Goal: Task Accomplishment & Management: Manage account settings

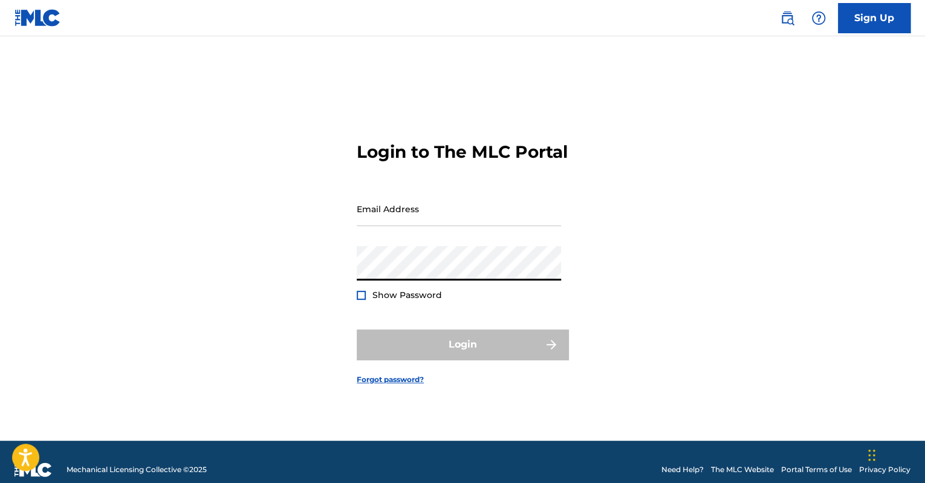
type input "[EMAIL_ADDRESS][PERSON_NAME][DOMAIN_NAME]"
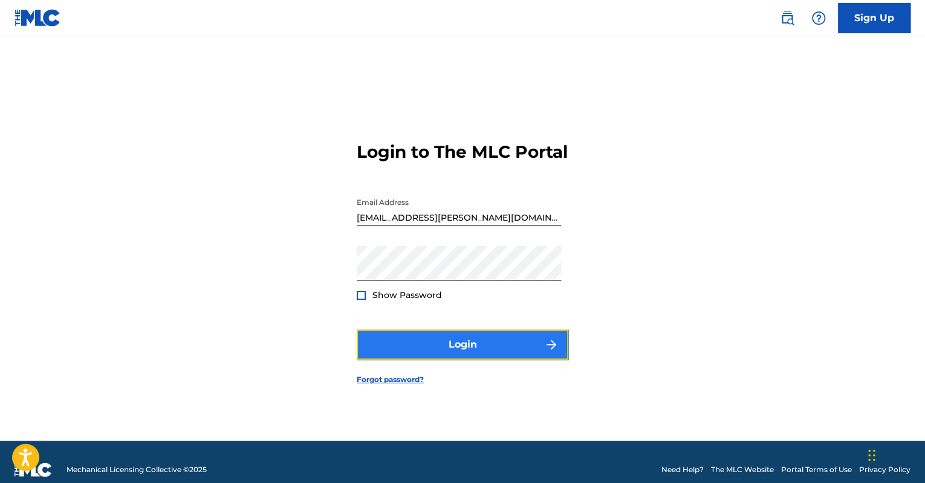
click at [439, 350] on button "Login" at bounding box center [463, 344] width 212 height 30
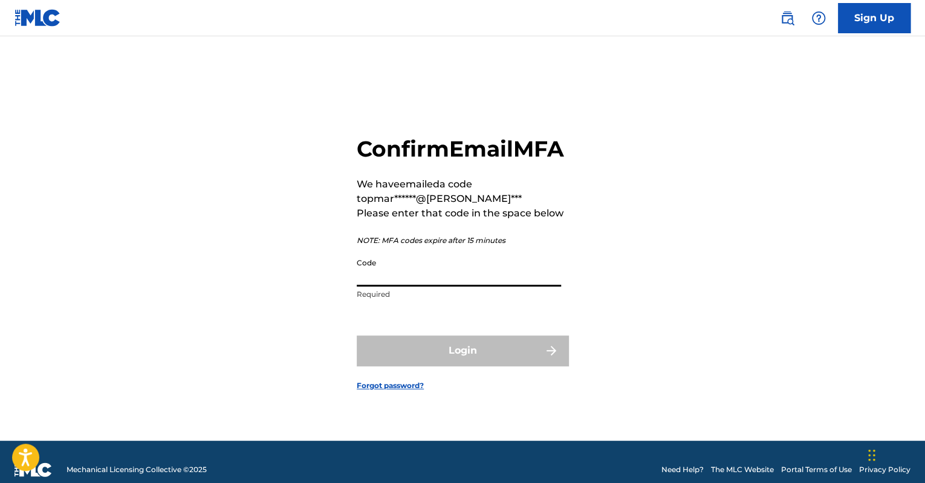
click at [441, 286] on input "Code" at bounding box center [459, 269] width 204 height 34
paste input "777717"
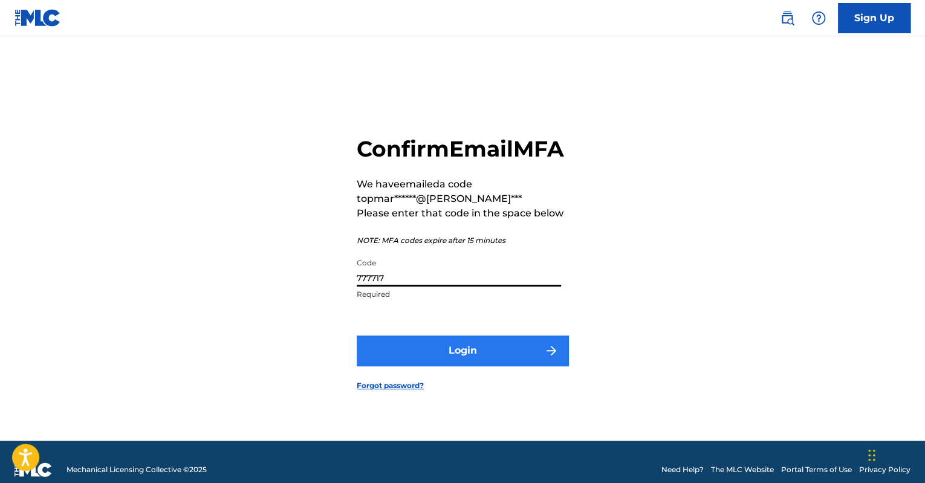
type input "777717"
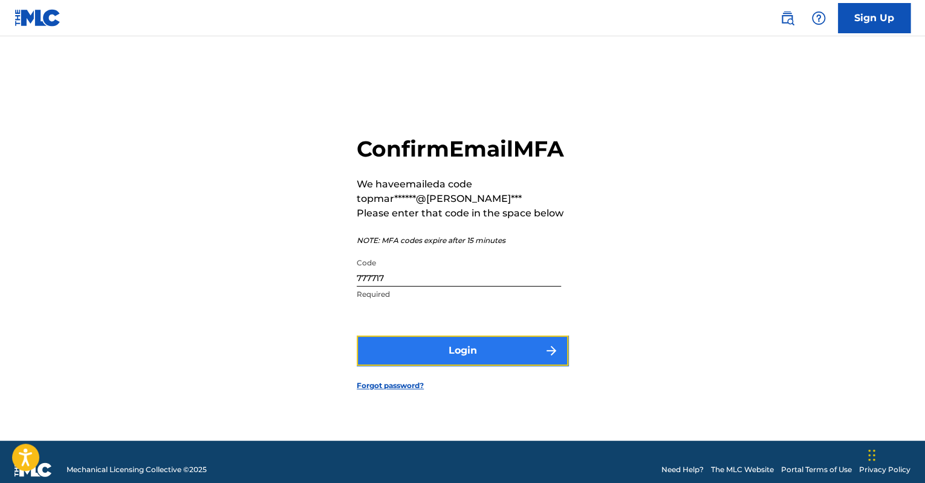
click at [401, 357] on button "Login" at bounding box center [463, 350] width 212 height 30
